Goal: Communication & Community: Answer question/provide support

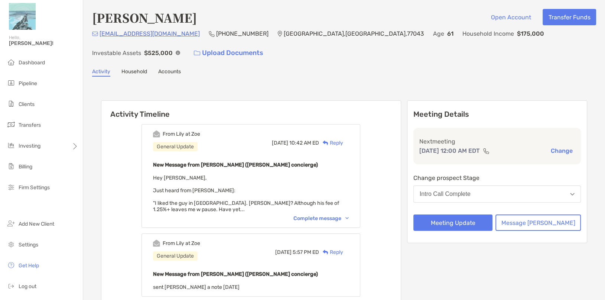
click at [343, 144] on div "Reply" at bounding box center [331, 143] width 24 height 8
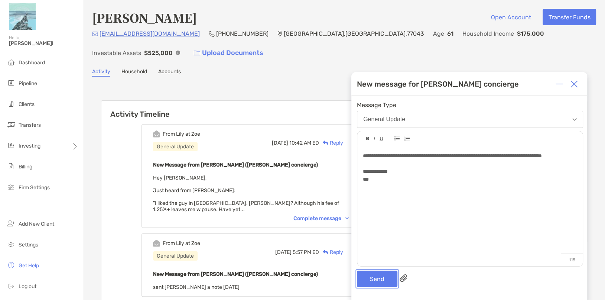
drag, startPoint x: 433, startPoint y: 129, endPoint x: 372, endPoint y: 277, distance: 160.2
click at [371, 277] on button "Send" at bounding box center [377, 278] width 40 height 16
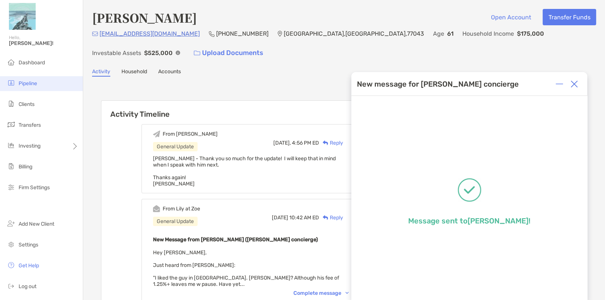
click at [31, 84] on span "Pipeline" at bounding box center [28, 83] width 19 height 6
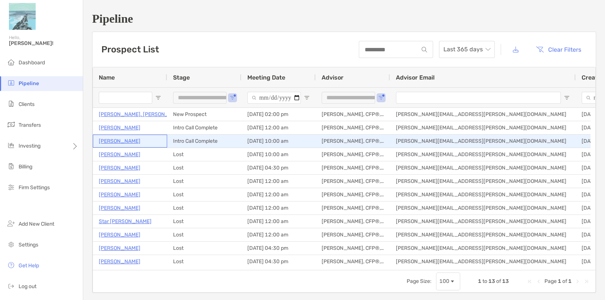
click at [114, 141] on p "[PERSON_NAME]" at bounding box center [120, 140] width 42 height 9
